Goal: Task Accomplishment & Management: Manage account settings

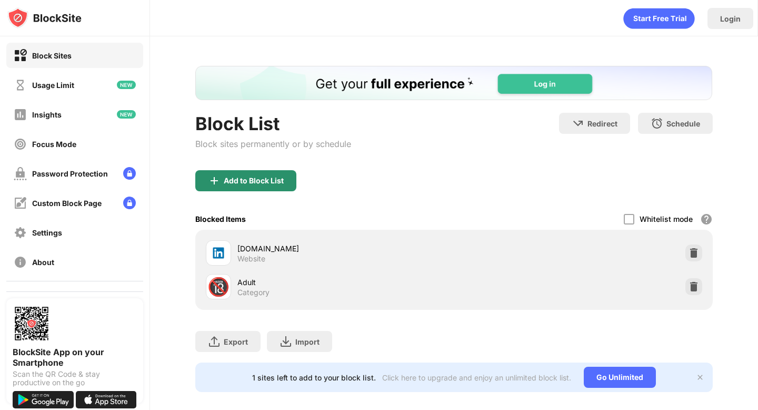
click at [270, 177] on div "Add to Block List" at bounding box center [254, 180] width 60 height 8
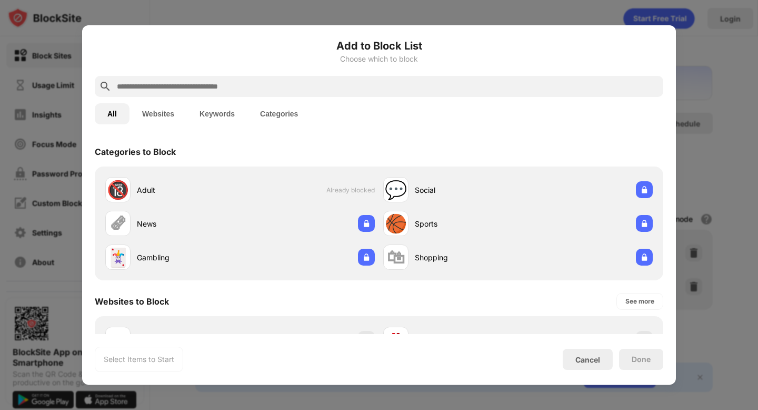
click at [252, 86] on input "text" at bounding box center [387, 86] width 543 height 13
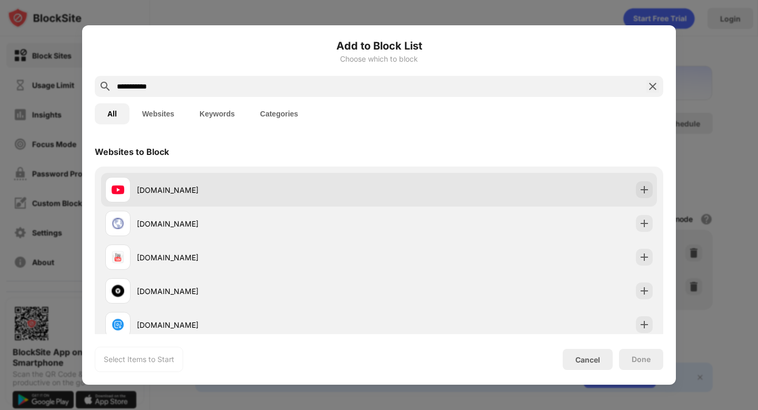
type input "**********"
click at [282, 200] on div "[DOMAIN_NAME]" at bounding box center [242, 189] width 274 height 25
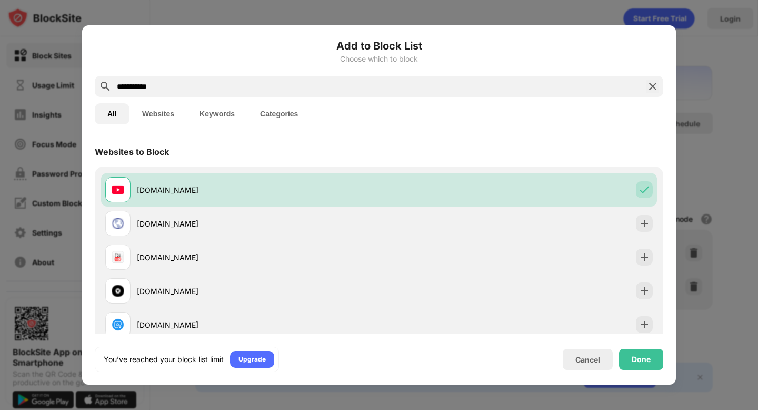
click at [631, 359] on div "Done" at bounding box center [641, 359] width 44 height 21
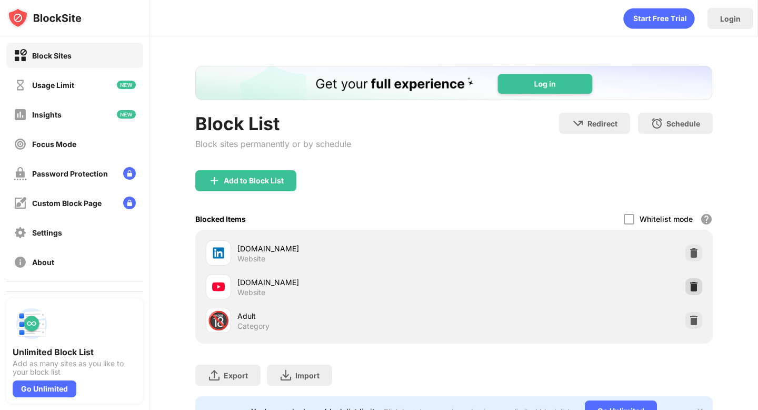
click at [693, 286] on img at bounding box center [694, 286] width 11 height 11
